Goal: Information Seeking & Learning: Learn about a topic

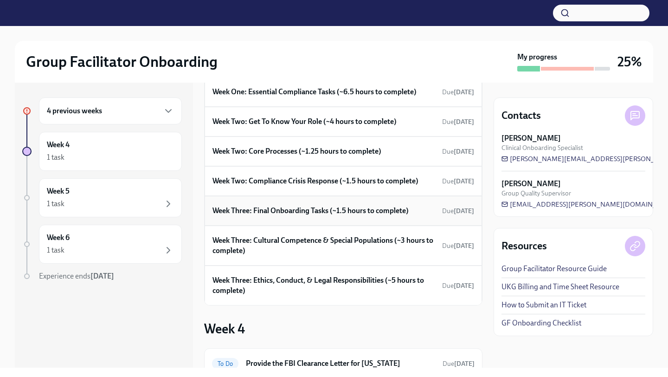
scroll to position [64, 0]
click at [328, 211] on h6 "Week Three: Final Onboarding Tasks (~1.5 hours to complete)" at bounding box center [311, 210] width 196 height 10
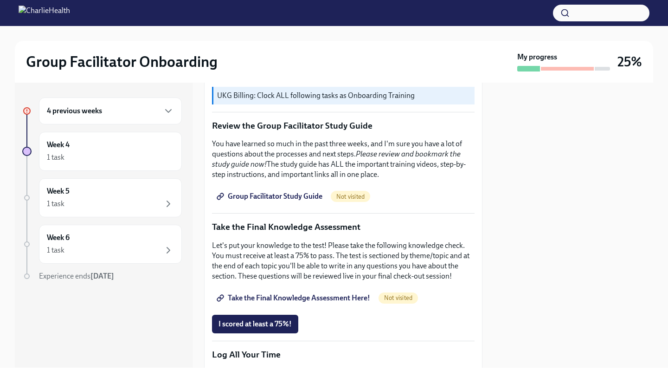
scroll to position [356, 0]
click at [310, 199] on span "Group Facilitator Study Guide" at bounding box center [271, 196] width 104 height 9
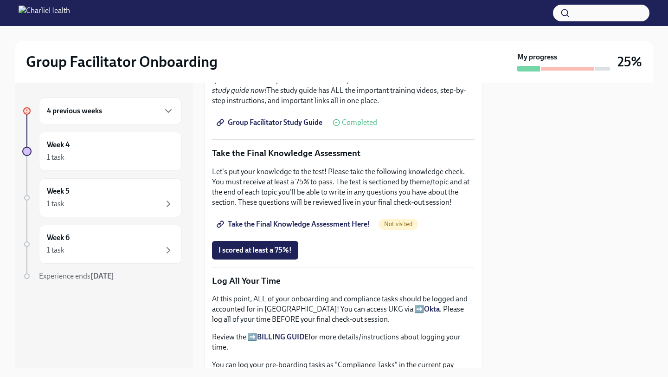
scroll to position [509, 0]
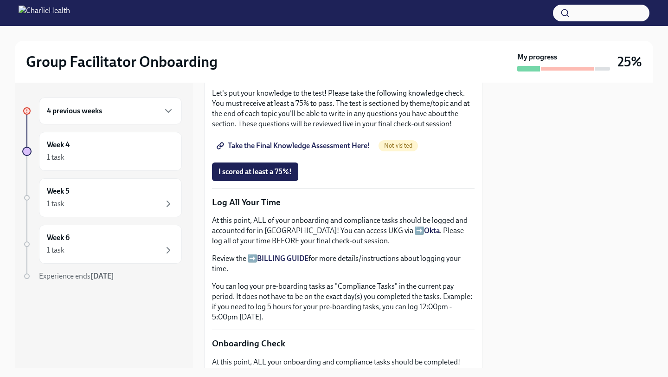
click at [304, 146] on span "Take the Final Knowledge Assessment Here!" at bounding box center [295, 145] width 152 height 9
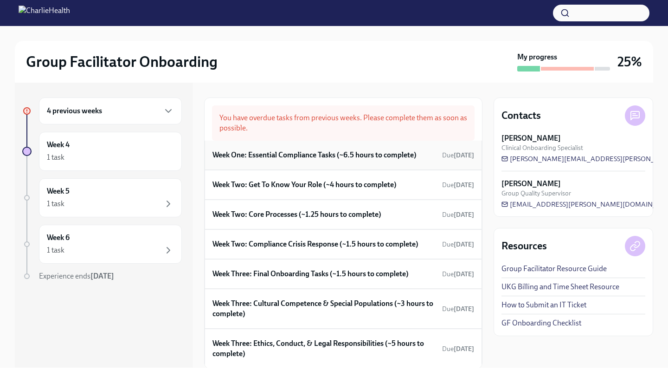
click at [323, 155] on h6 "Week One: Essential Compliance Tasks (~6.5 hours to complete)" at bounding box center [315, 155] width 204 height 10
click at [292, 187] on h6 "Week Two: Get To Know Your Role (~4 hours to complete)" at bounding box center [305, 185] width 184 height 10
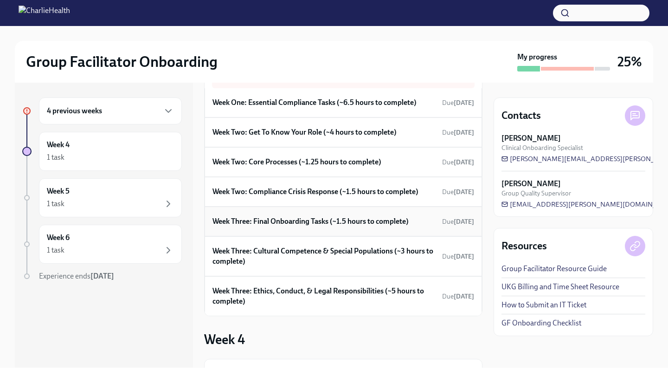
scroll to position [53, 0]
